Goal: Communication & Community: Ask a question

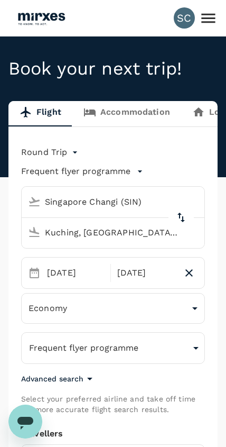
click at [211, 23] on icon at bounding box center [208, 18] width 18 height 18
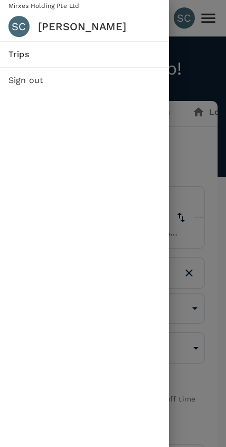
click at [104, 55] on span "Trips" at bounding box center [84, 54] width 152 height 13
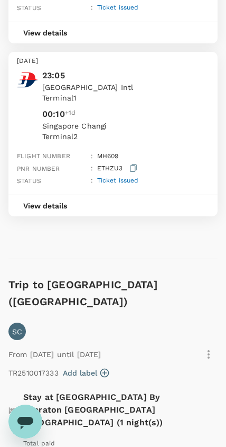
scroll to position [913, 0]
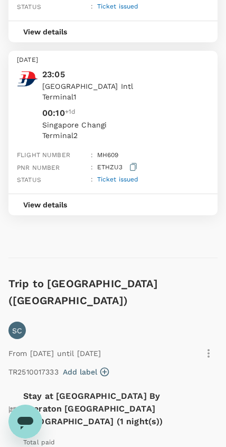
click at [27, 422] on icon "Open messaging window" at bounding box center [25, 422] width 16 height 13
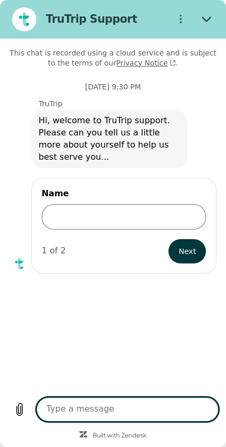
scroll to position [0, 0]
click at [143, 213] on input "Name" at bounding box center [124, 216] width 165 height 25
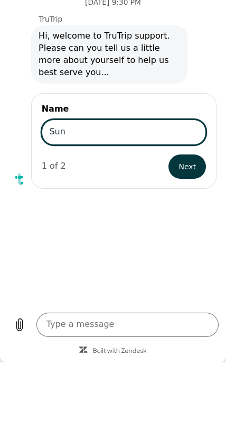
type input "Sun"
click at [198, 170] on button "Next" at bounding box center [188, 166] width 38 height 24
type textarea "x"
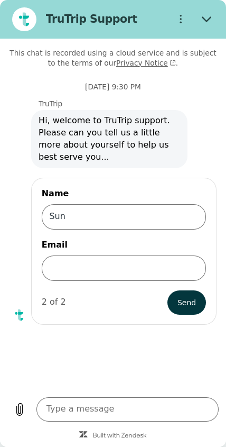
click at [162, 269] on input "Email" at bounding box center [124, 267] width 165 height 25
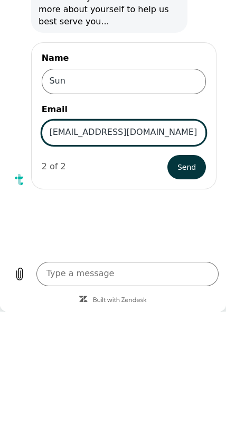
type input "[EMAIL_ADDRESS][DOMAIN_NAME]"
click at [188, 166] on span "Send" at bounding box center [187, 167] width 18 height 13
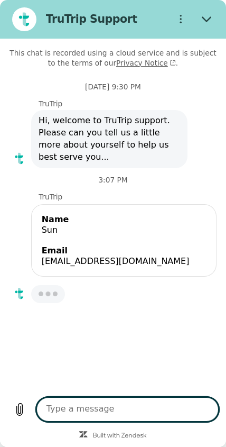
type textarea "x"
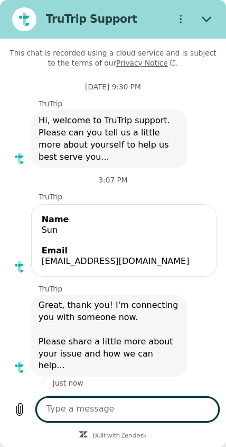
click at [145, 414] on textarea at bounding box center [127, 409] width 183 height 24
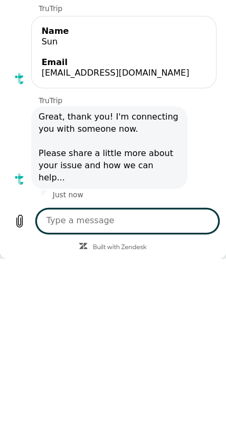
type textarea "W"
type textarea "x"
type textarea "Wh"
type textarea "x"
type textarea "Why"
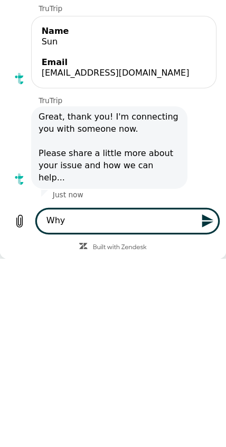
type textarea "x"
type textarea "Why"
type textarea "x"
type textarea "Why m"
type textarea "x"
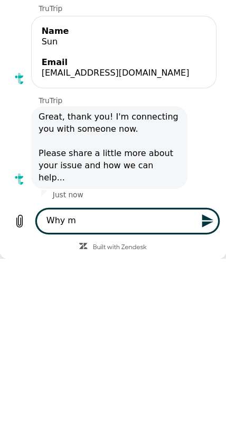
type textarea "Why my"
type textarea "x"
type textarea "Why my"
type textarea "x"
type textarea "Why my f"
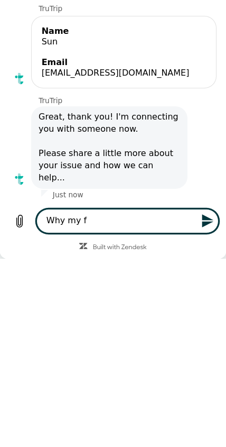
type textarea "x"
type textarea "Why my fl"
type textarea "x"
type textarea "Why my fli"
type textarea "x"
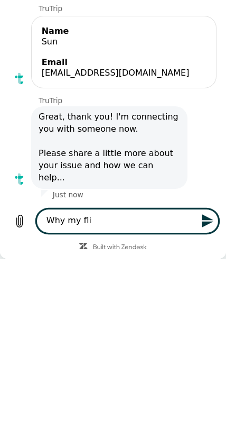
type textarea "Why my flig"
type textarea "x"
type textarea "Why my fligh"
type textarea "x"
type textarea "Why my flight"
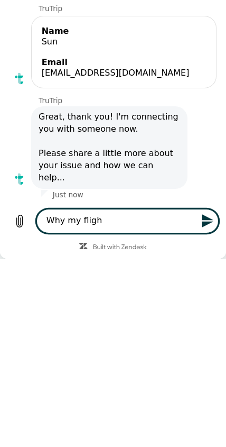
type textarea "x"
type textarea "Why my flight"
type textarea "x"
type textarea "Why my flight s"
type textarea "x"
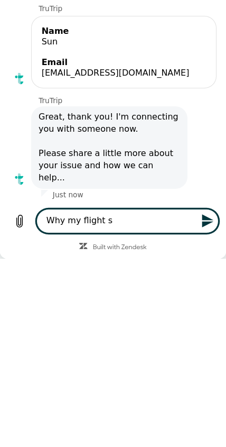
type textarea "Why my flight st"
type textarea "x"
type textarea "Why my flight sti"
type textarea "x"
type textarea "Why my flight stil"
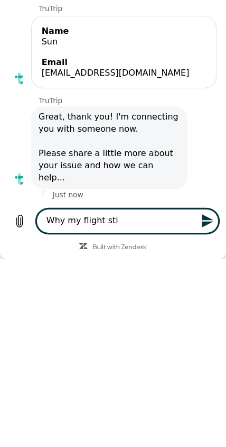
type textarea "x"
type textarea "Why my flight still"
type textarea "x"
type textarea "Why my flight still"
type textarea "x"
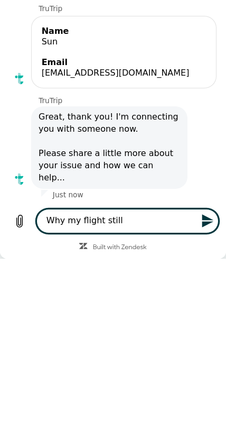
type textarea "Why my flight still n"
type textarea "x"
type textarea "Why my flight still no"
type textarea "x"
type textarea "Why my flight still not"
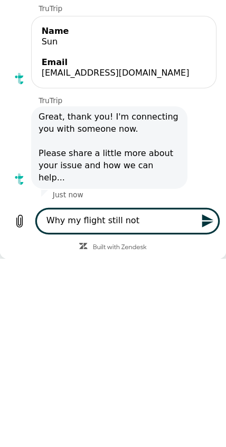
type textarea "x"
type textarea "Why my flight still not"
type textarea "x"
type textarea "Why my flight still not u"
type textarea "x"
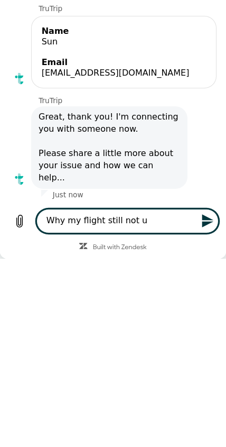
type textarea "Why my flight still not up"
type textarea "x"
type textarea "Why my flight still not upd"
type textarea "x"
type textarea "Why my flight still not updt"
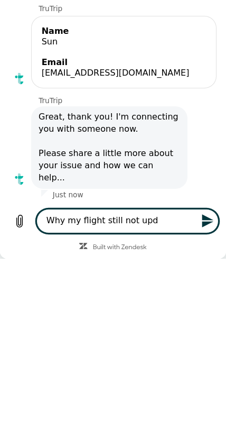
type textarea "x"
type textarea "Why my flight still not updta"
type textarea "x"
type textarea "Why my flight still not updtae"
type textarea "x"
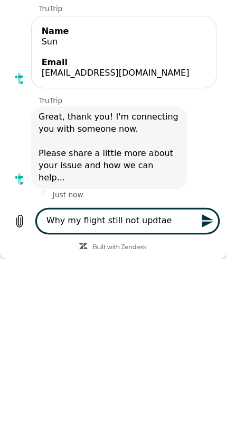
type textarea "Why my flight still not update"
type textarea "x"
type textarea "Why my flight still not update?"
type textarea "x"
type textarea "Why my flight still not update?"
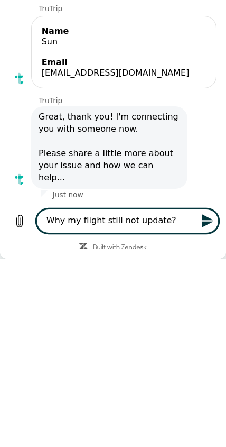
click at [207, 231] on button "Send message" at bounding box center [207, 221] width 24 height 24
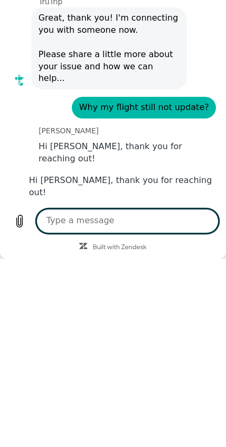
scroll to position [120, 0]
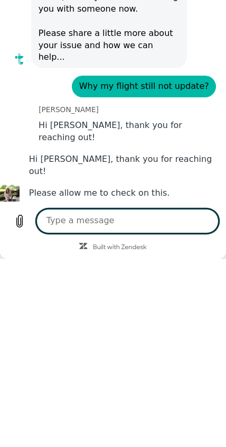
type textarea "x"
type textarea "H"
type textarea "x"
type textarea "Hi"
type textarea "x"
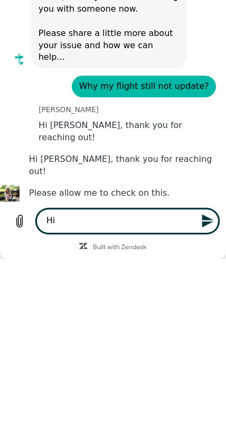
type textarea "Hi"
click at [206, 227] on icon "Send message" at bounding box center [208, 221] width 14 height 14
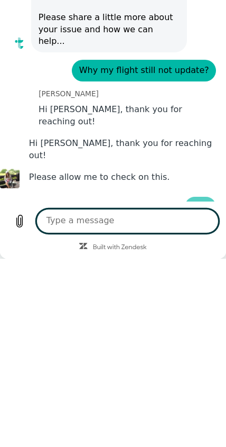
type textarea "x"
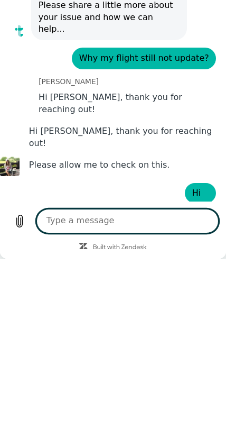
scroll to position [149, 0]
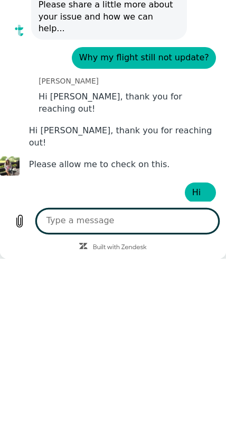
type textarea "I"
type textarea "x"
type textarea "If"
type textarea "x"
type textarea "If"
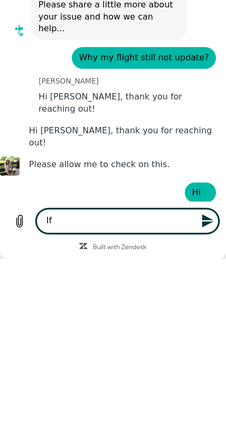
type textarea "x"
type textarea "If m"
type textarea "x"
type textarea "If my"
type textarea "x"
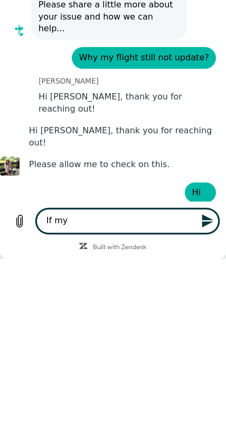
type textarea "If my"
type textarea "x"
type textarea "If my s"
type textarea "x"
type textarea "If my si"
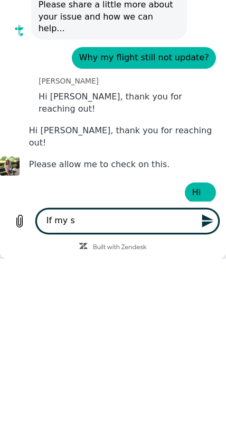
type textarea "x"
type textarea "If my sin"
type textarea "x"
type textarea "If my sing"
type textarea "x"
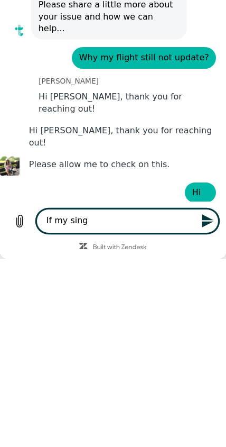
type textarea "If my singa"
type textarea "x"
type textarea "If my singap"
type textarea "x"
type textarea "If my singapo"
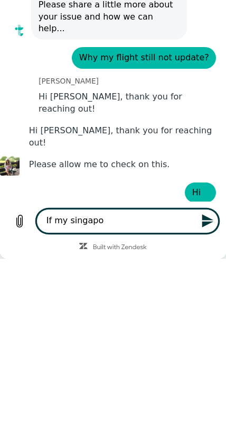
type textarea "x"
type textarea "If my singapor"
type textarea "x"
type textarea "If my [GEOGRAPHIC_DATA]"
type textarea "x"
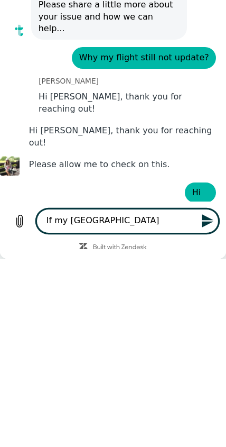
type textarea "If my [GEOGRAPHIC_DATA]"
type textarea "x"
type textarea "If my [GEOGRAPHIC_DATA]"
type textarea "x"
type textarea "If my [GEOGRAPHIC_DATA] t"
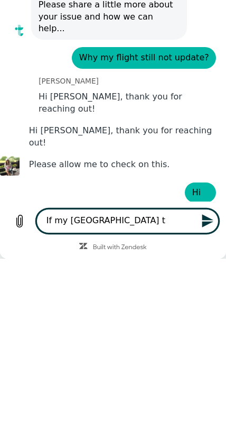
type textarea "x"
type textarea "If my [GEOGRAPHIC_DATA] to"
type textarea "x"
type textarea "If my [GEOGRAPHIC_DATA] to"
type textarea "x"
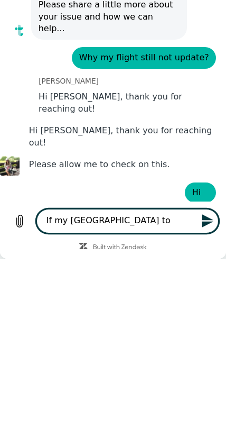
type textarea "If my [GEOGRAPHIC_DATA] to K"
type textarea "x"
type textarea "If my [GEOGRAPHIC_DATA] to Kl"
type textarea "x"
type textarea "If my [GEOGRAPHIC_DATA] to all"
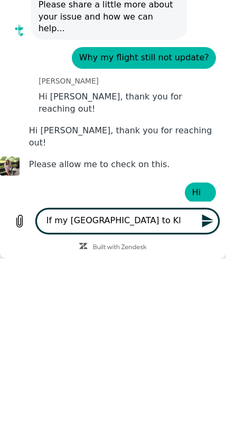
type textarea "x"
type textarea "If my [GEOGRAPHIC_DATA] to all"
type textarea "x"
type textarea "If my [GEOGRAPHIC_DATA] to all"
type textarea "x"
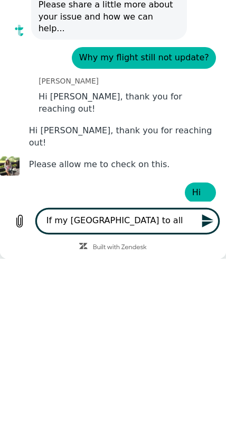
type textarea "If my Singapore to al"
type textarea "x"
type textarea "If my [GEOGRAPHIC_DATA] to a"
type textarea "x"
type textarea "If my [GEOGRAPHIC_DATA] to"
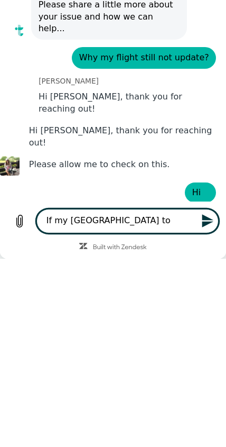
type textarea "x"
type textarea "If my [GEOGRAPHIC_DATA] to K"
type textarea "x"
type textarea "If my [GEOGRAPHIC_DATA] to [GEOGRAPHIC_DATA]"
type textarea "x"
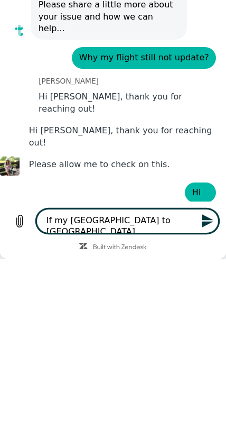
type textarea "If my [GEOGRAPHIC_DATA] to [GEOGRAPHIC_DATA]"
type textarea "x"
type textarea "If my [GEOGRAPHIC_DATA] to KL t"
type textarea "x"
type textarea "If my [GEOGRAPHIC_DATA] to KL tu"
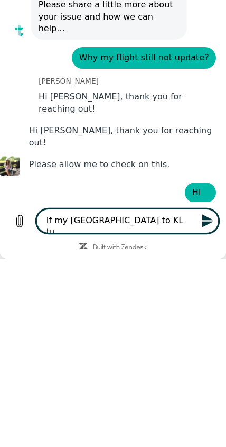
type textarea "x"
type textarea "If my [GEOGRAPHIC_DATA] to KL tuc"
type textarea "x"
type textarea "If my [GEOGRAPHIC_DATA] to [PERSON_NAME]"
type textarea "x"
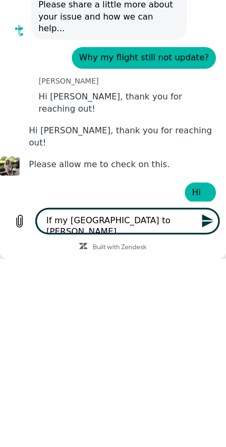
type textarea "If my [GEOGRAPHIC_DATA] to [PERSON_NAME]"
type textarea "x"
type textarea "If my [GEOGRAPHIC_DATA] to [PERSON_NAME]"
type textarea "x"
type textarea "If my [GEOGRAPHIC_DATA] to KL ticket"
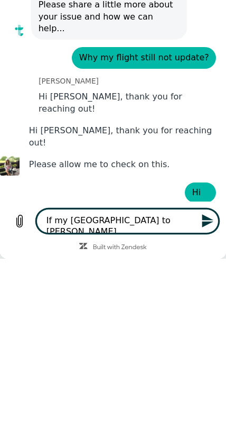
type textarea "x"
type textarea "If my [GEOGRAPHIC_DATA] to KL ticket"
type textarea "x"
type textarea "If my [GEOGRAPHIC_DATA] to KL ticket u"
type textarea "x"
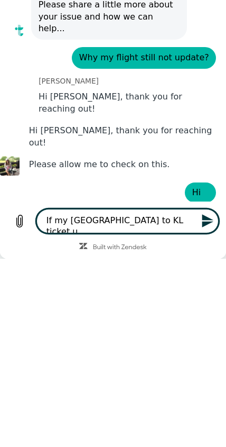
type textarea "If my [GEOGRAPHIC_DATA] to KL ticket up"
type textarea "x"
type textarea "If my [GEOGRAPHIC_DATA] to KL ticket upd"
type textarea "x"
type textarea "If my [GEOGRAPHIC_DATA] to KL ticket upda"
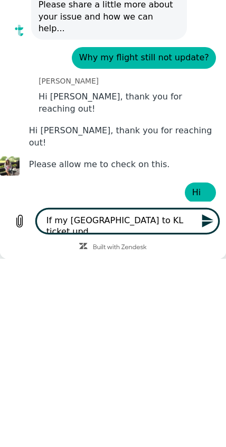
type textarea "x"
type textarea "If my [GEOGRAPHIC_DATA] to KL ticket updat"
type textarea "x"
type textarea "If my [GEOGRAPHIC_DATA] to KL ticket update"
type textarea "x"
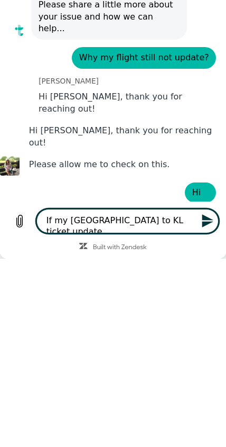
type textarea "If my [GEOGRAPHIC_DATA] to KL ticket updated"
type textarea "x"
type textarea "If my [GEOGRAPHIC_DATA] to KL ticket updated?"
type textarea "x"
type textarea "If my [GEOGRAPHIC_DATA] to KL ticket updated?"
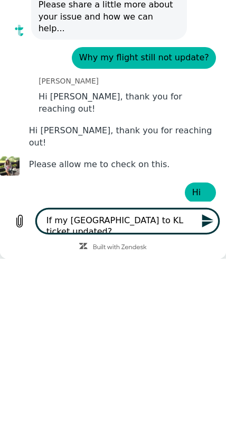
click at [208, 226] on icon "Send message" at bounding box center [208, 221] width 14 height 14
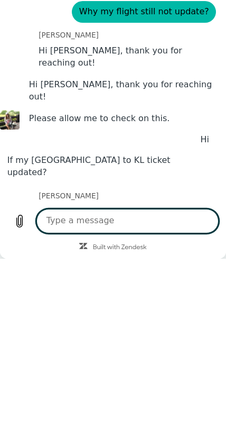
scroll to position [226, 0]
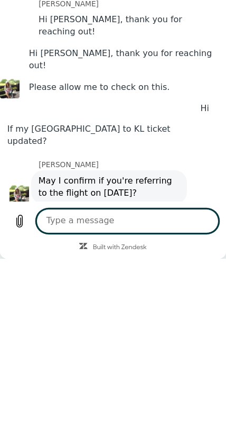
type textarea "x"
type textarea "T"
type textarea "x"
type textarea "Th"
type textarea "x"
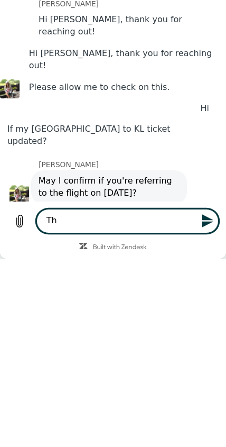
type textarea "The"
type textarea "x"
type textarea "The"
type textarea "x"
type textarea "The f"
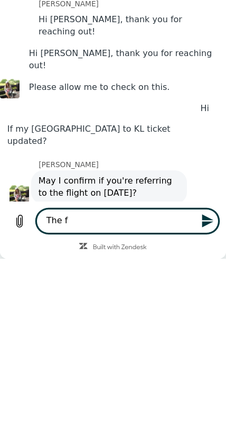
type textarea "x"
type textarea "The fl"
type textarea "x"
type textarea "The fli"
type textarea "x"
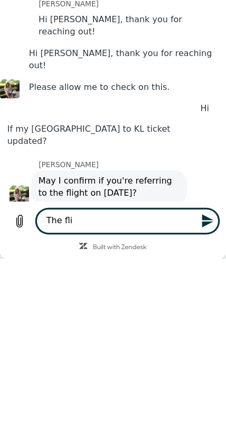
type textarea "The flig"
type textarea "x"
type textarea "The fligh"
type textarea "x"
type textarea "The flight"
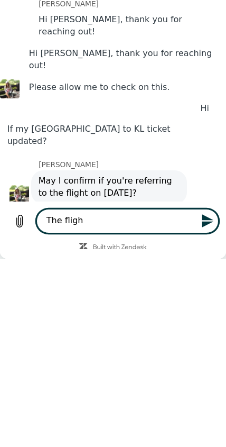
type textarea "x"
type textarea "The flight"
type textarea "x"
type textarea "The flight i"
type textarea "x"
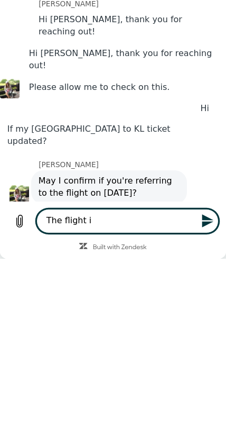
type textarea "The flight"
click at [202, 230] on button "Send message" at bounding box center [207, 221] width 24 height 24
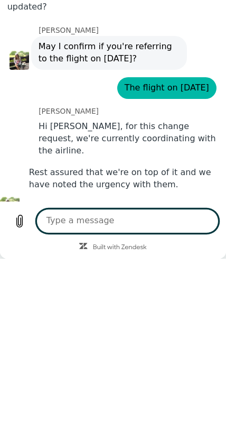
scroll to position [365, 0]
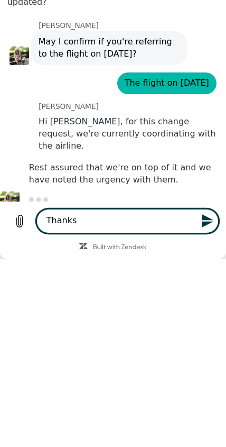
click at [205, 231] on button "Send message" at bounding box center [207, 221] width 24 height 24
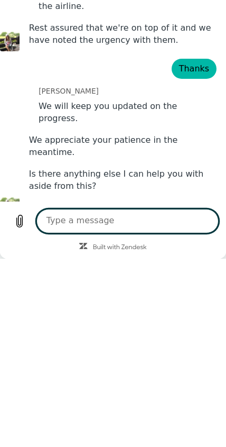
scroll to position [512, 0]
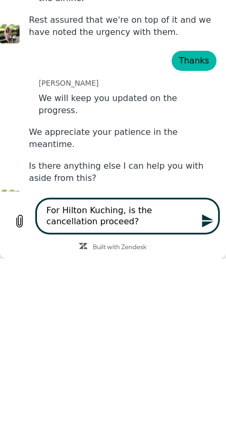
click at [199, 227] on button "Send message" at bounding box center [207, 221] width 24 height 24
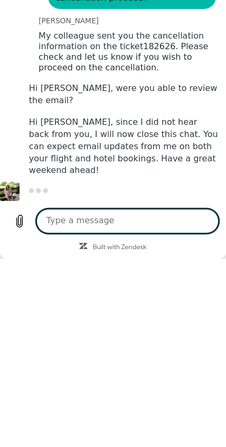
scroll to position [753, 0]
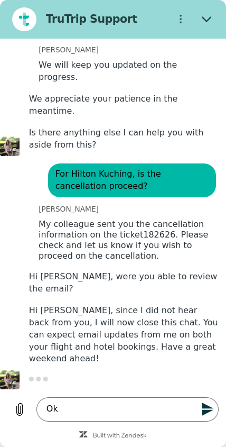
click at [142, 407] on textarea "Ok" at bounding box center [127, 409] width 183 height 24
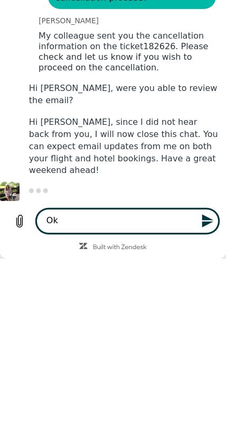
click at [214, 229] on button "Send message" at bounding box center [207, 221] width 24 height 24
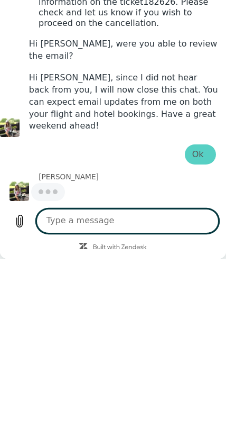
scroll to position [798, 0]
